Goal: Entertainment & Leisure: Consume media (video, audio)

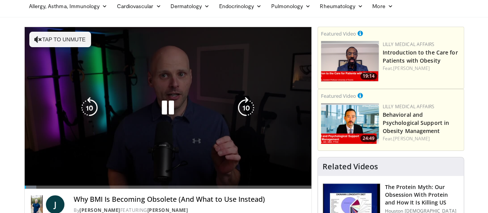
scroll to position [32, 0]
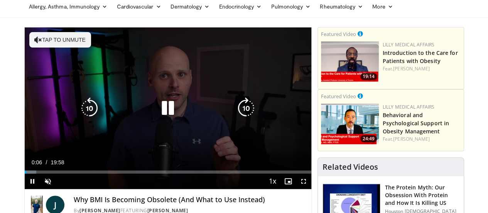
click at [29, 40] on button "Tap to unmute" at bounding box center [60, 39] width 62 height 15
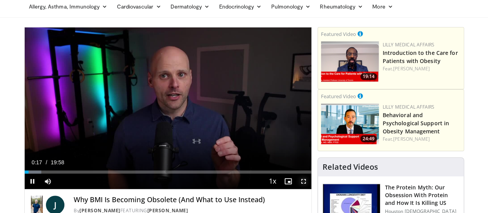
click at [311, 189] on span "Video Player" at bounding box center [303, 180] width 15 height 15
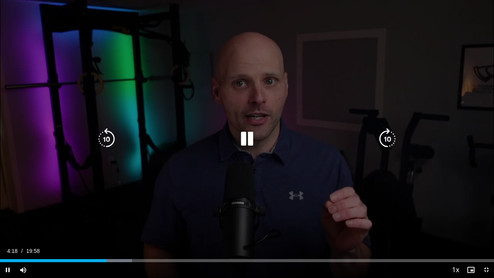
click at [243, 139] on icon "Video Player" at bounding box center [247, 139] width 22 height 22
click at [249, 139] on icon "Video Player" at bounding box center [247, 139] width 22 height 22
click at [246, 142] on icon "Video Player" at bounding box center [247, 139] width 22 height 22
click at [246, 137] on icon "Video Player" at bounding box center [247, 139] width 22 height 22
click at [247, 138] on icon "Video Player" at bounding box center [247, 139] width 22 height 22
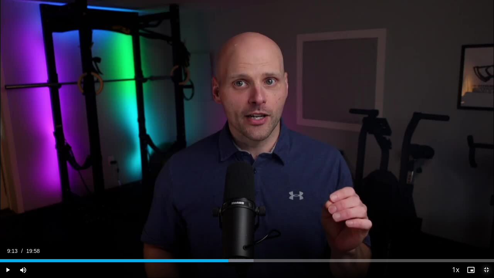
click at [485, 212] on span "Video Player" at bounding box center [486, 269] width 15 height 15
